Goal: Information Seeking & Learning: Learn about a topic

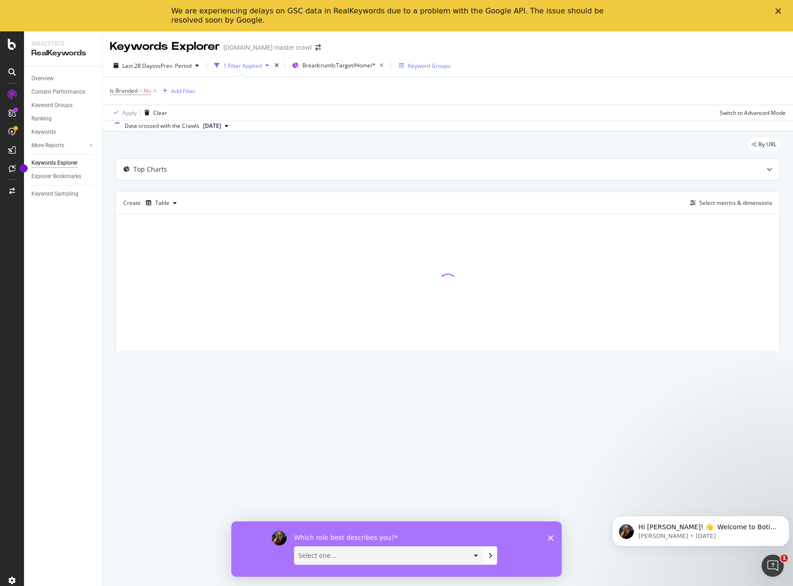
click at [415, 67] on div "Keyword Groups" at bounding box center [429, 66] width 42 height 8
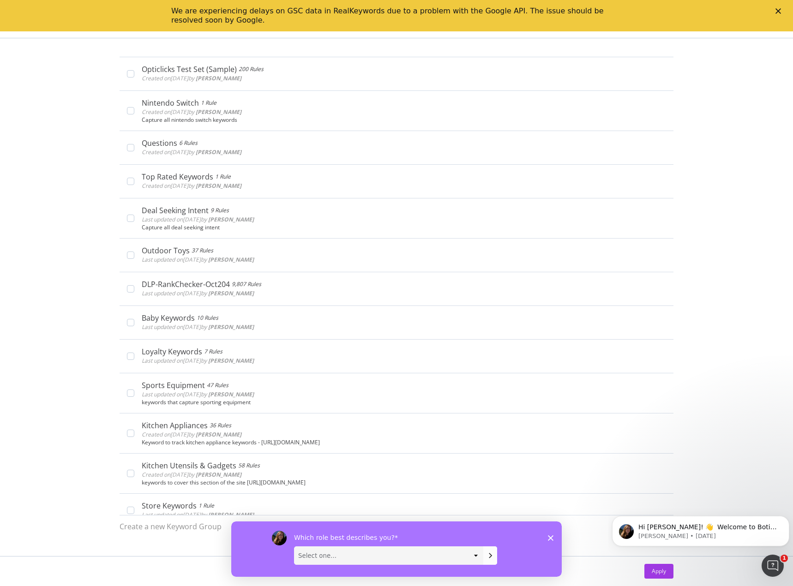
click at [777, 12] on polygon "Close" at bounding box center [778, 11] width 6 height 6
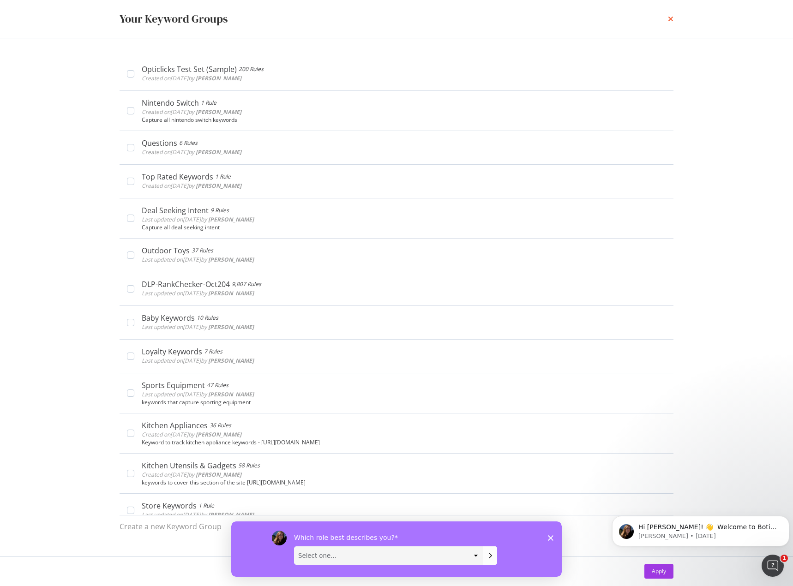
click at [673, 17] on icon "times" at bounding box center [671, 18] width 6 height 7
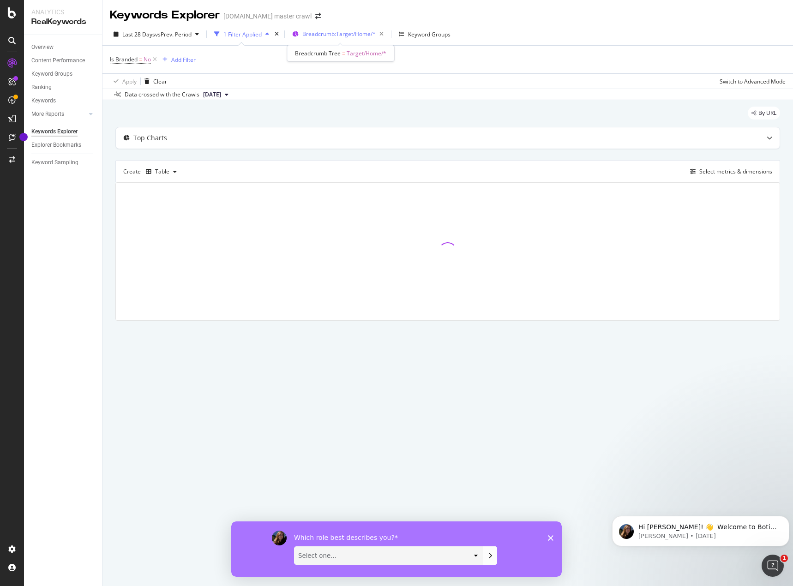
click at [358, 36] on span "Breadcrumb: Target/Home/*" at bounding box center [338, 34] width 73 height 8
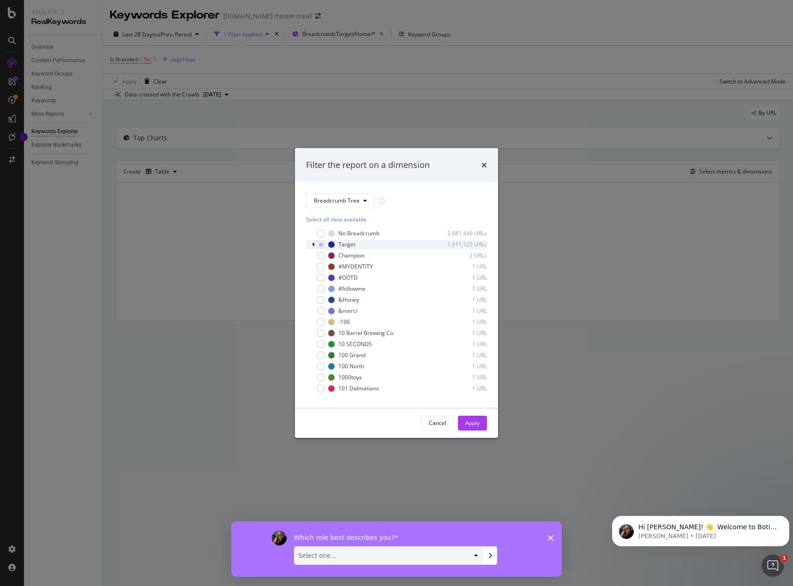
click at [313, 242] on icon "modal" at bounding box center [313, 245] width 3 height 6
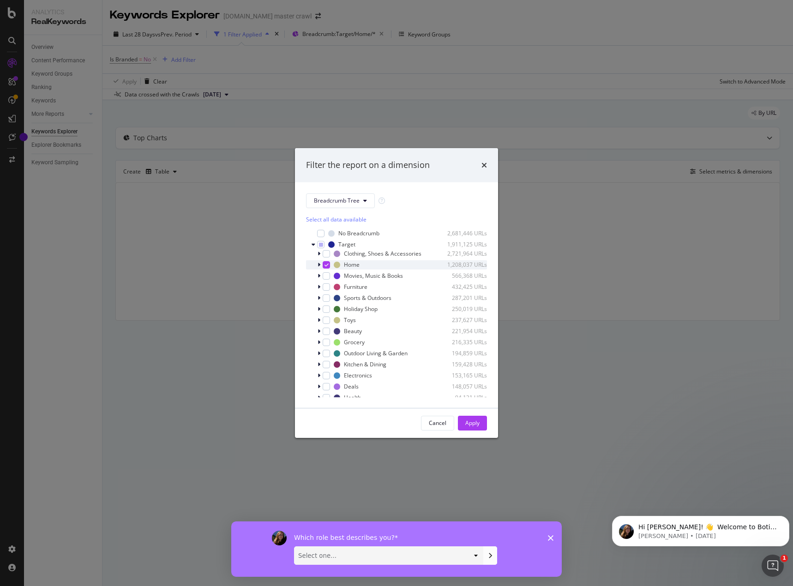
click at [325, 268] on div "modal" at bounding box center [326, 264] width 7 height 7
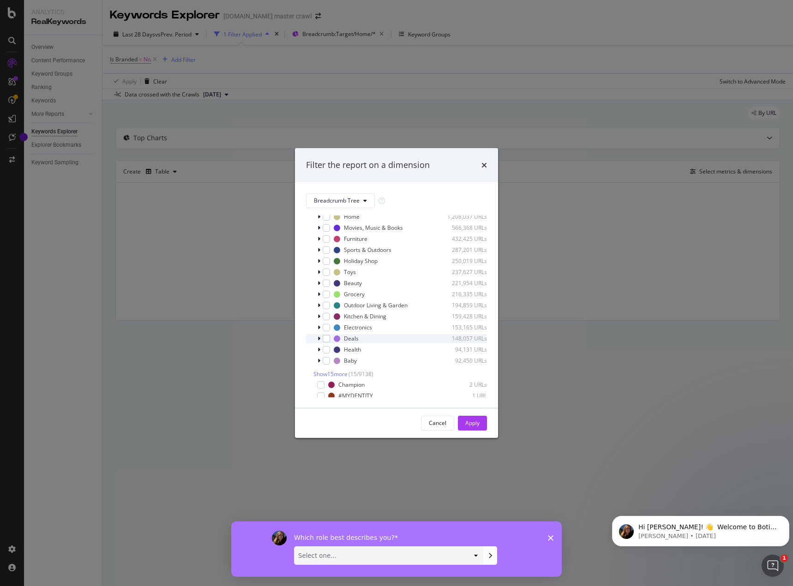
scroll to position [46, 0]
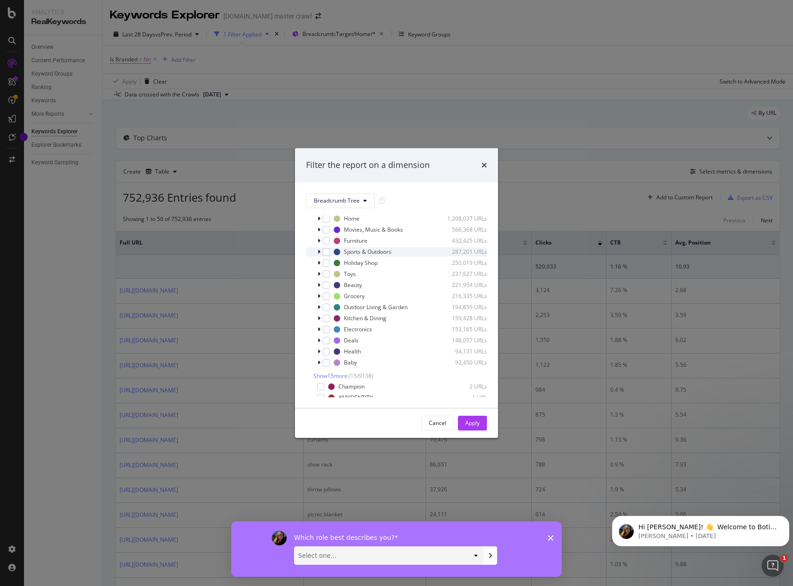
click at [319, 249] on icon "modal" at bounding box center [319, 252] width 3 height 6
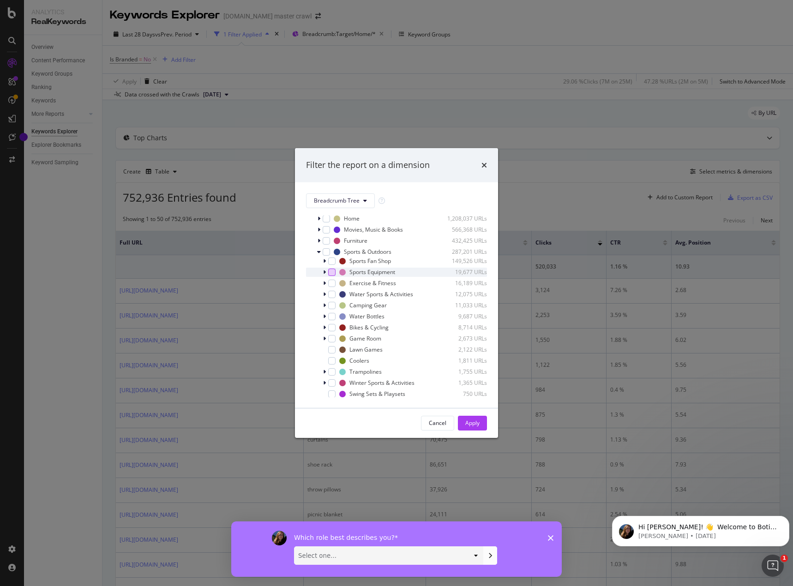
click at [333, 275] on div "modal" at bounding box center [331, 272] width 7 height 7
click at [471, 421] on div "Apply" at bounding box center [472, 423] width 14 height 8
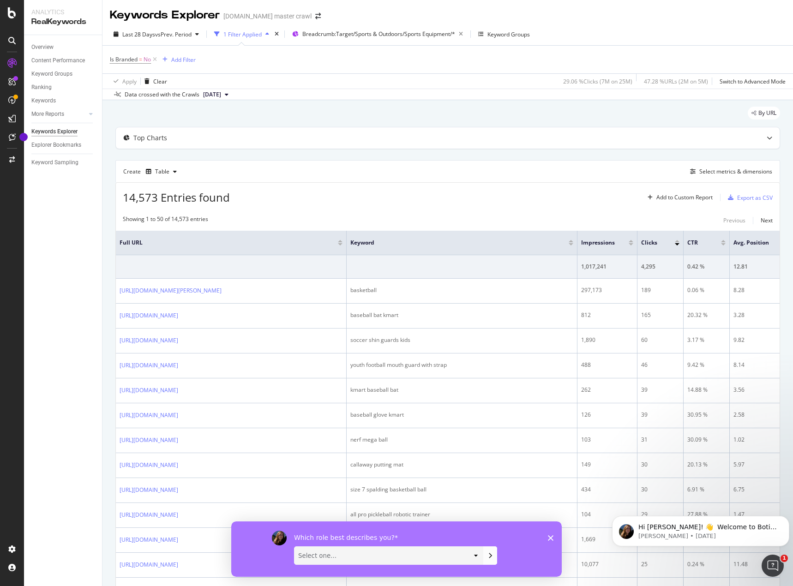
drag, startPoint x: 540, startPoint y: 204, endPoint x: 560, endPoint y: 205, distance: 19.9
click at [630, 244] on div at bounding box center [631, 244] width 5 height 2
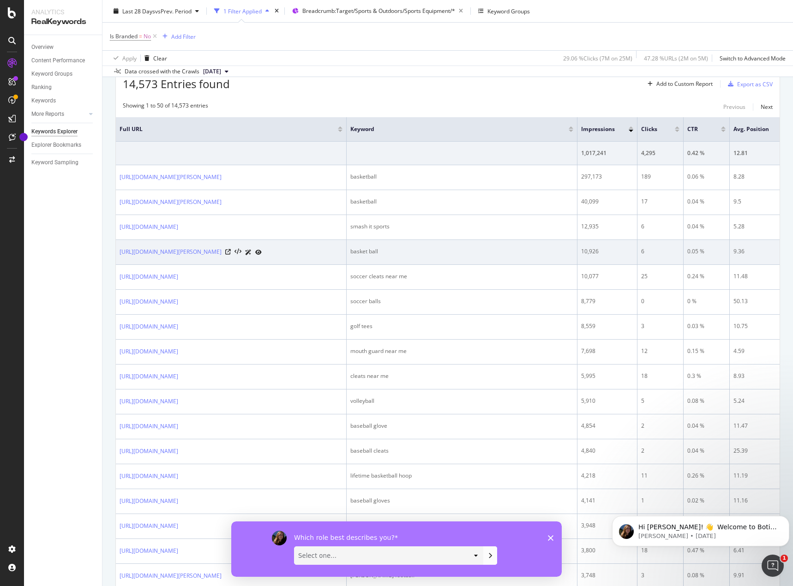
scroll to position [138, 0]
